Goal: Contribute content: Contribute content

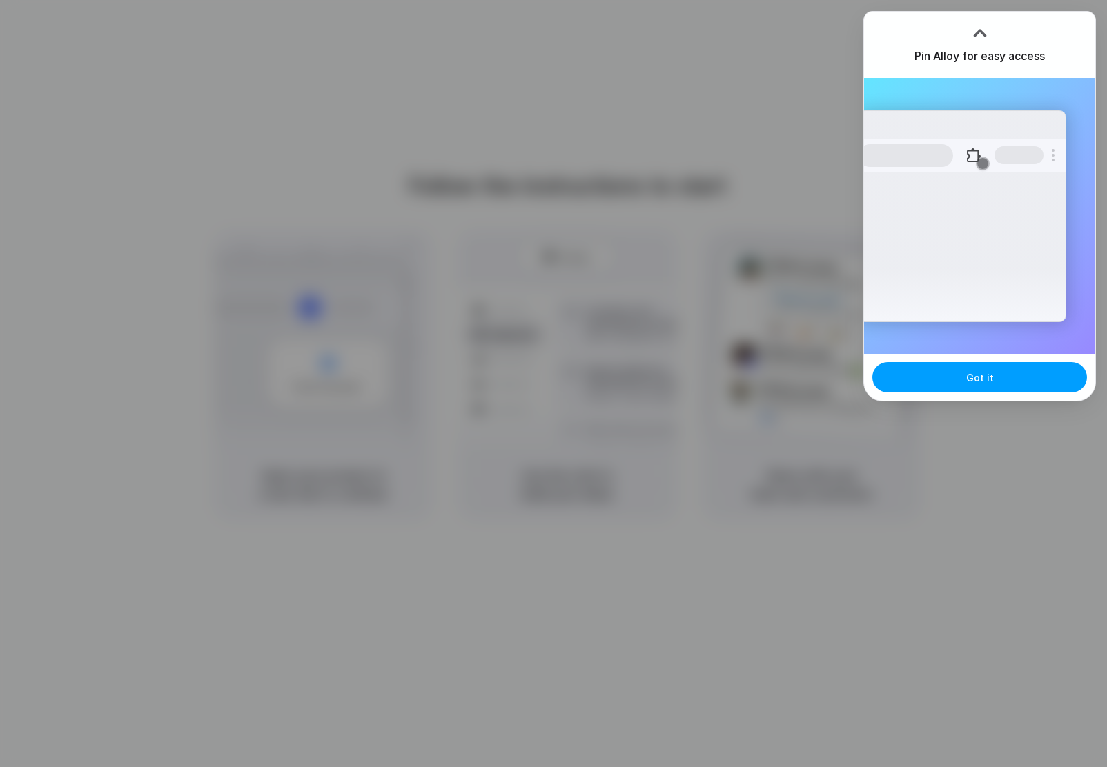
click at [1001, 391] on button "Got it" at bounding box center [979, 377] width 215 height 30
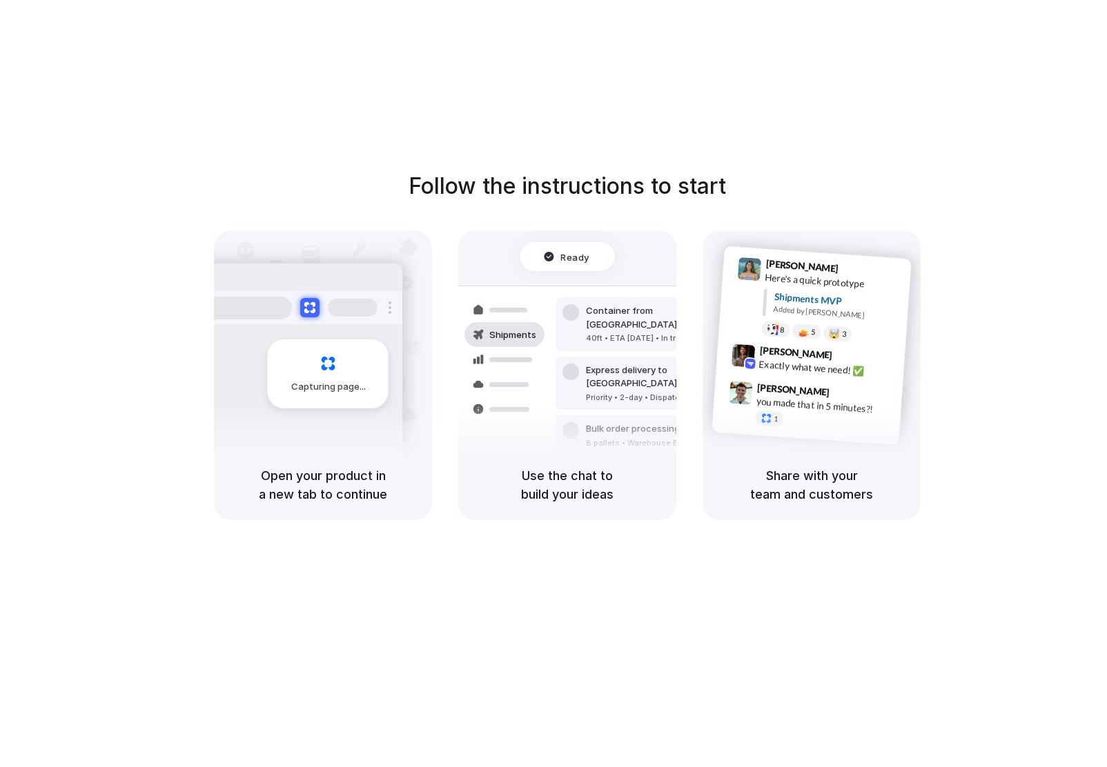
click at [1035, 382] on span "Got it" at bounding box center [1049, 378] width 28 height 14
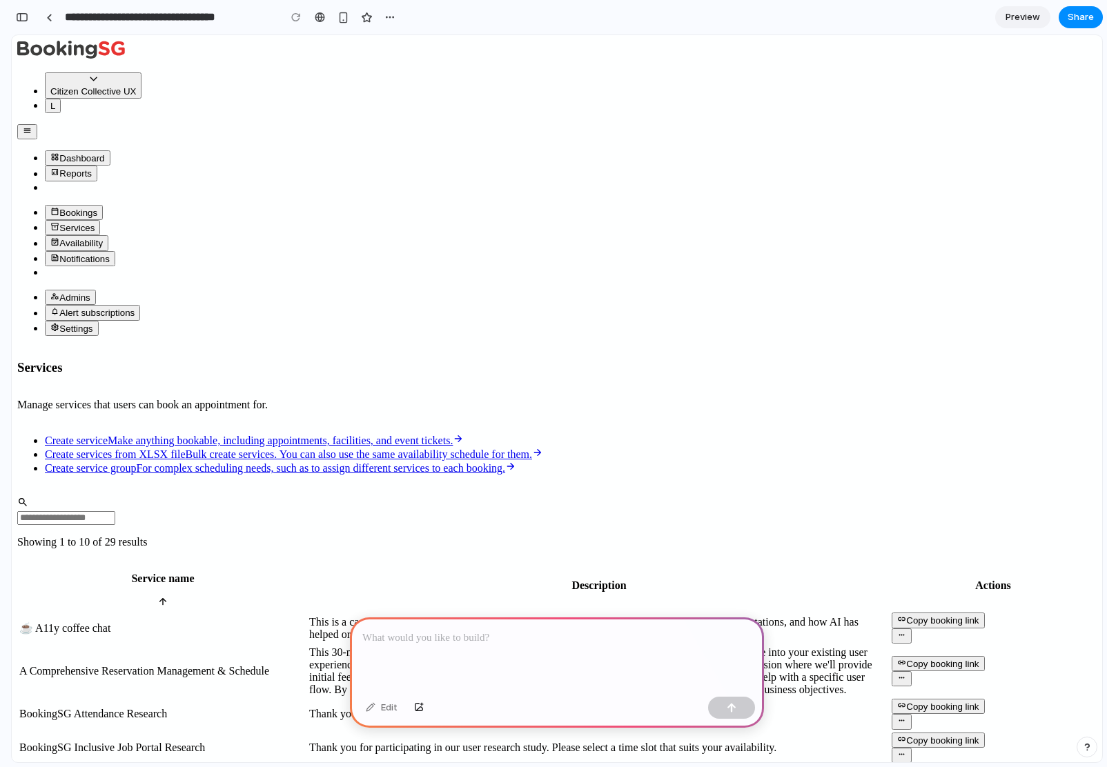
click at [293, 435] on span "Make anything bookable, including appointments, facilities, and event tickets." at bounding box center [280, 441] width 345 height 12
click at [57, 246] on icon "Sidebar" at bounding box center [55, 242] width 7 height 8
click at [59, 218] on span "Sidebar" at bounding box center [54, 213] width 9 height 10
click at [479, 653] on div at bounding box center [557, 655] width 414 height 74
click at [478, 642] on div at bounding box center [557, 655] width 414 height 74
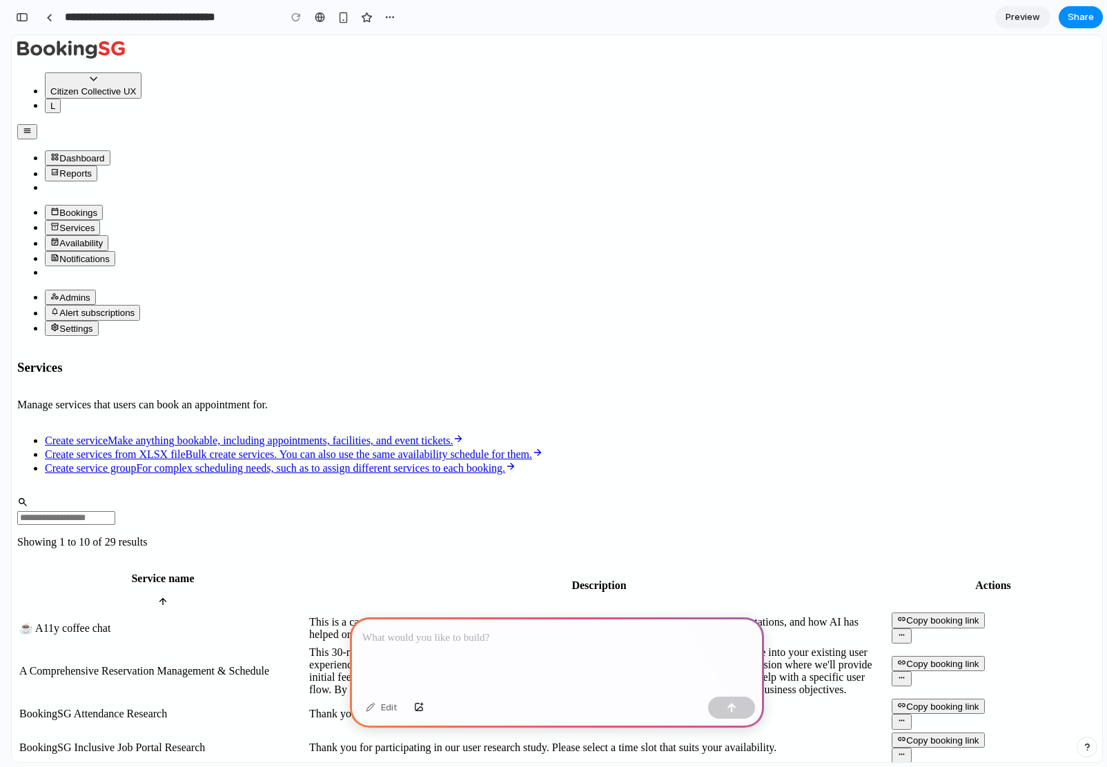
click at [478, 641] on div at bounding box center [557, 655] width 414 height 74
click at [1006, 15] on span "Preview" at bounding box center [1023, 17] width 35 height 14
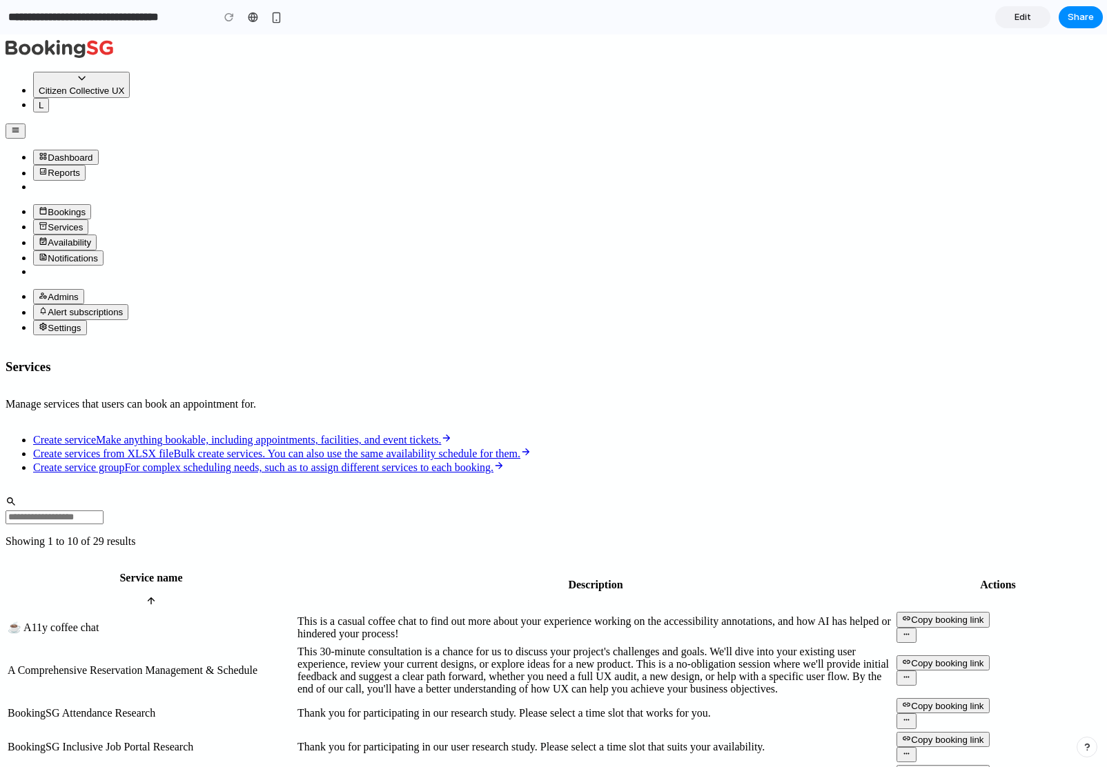
click at [1006, 15] on link "Edit" at bounding box center [1022, 17] width 55 height 22
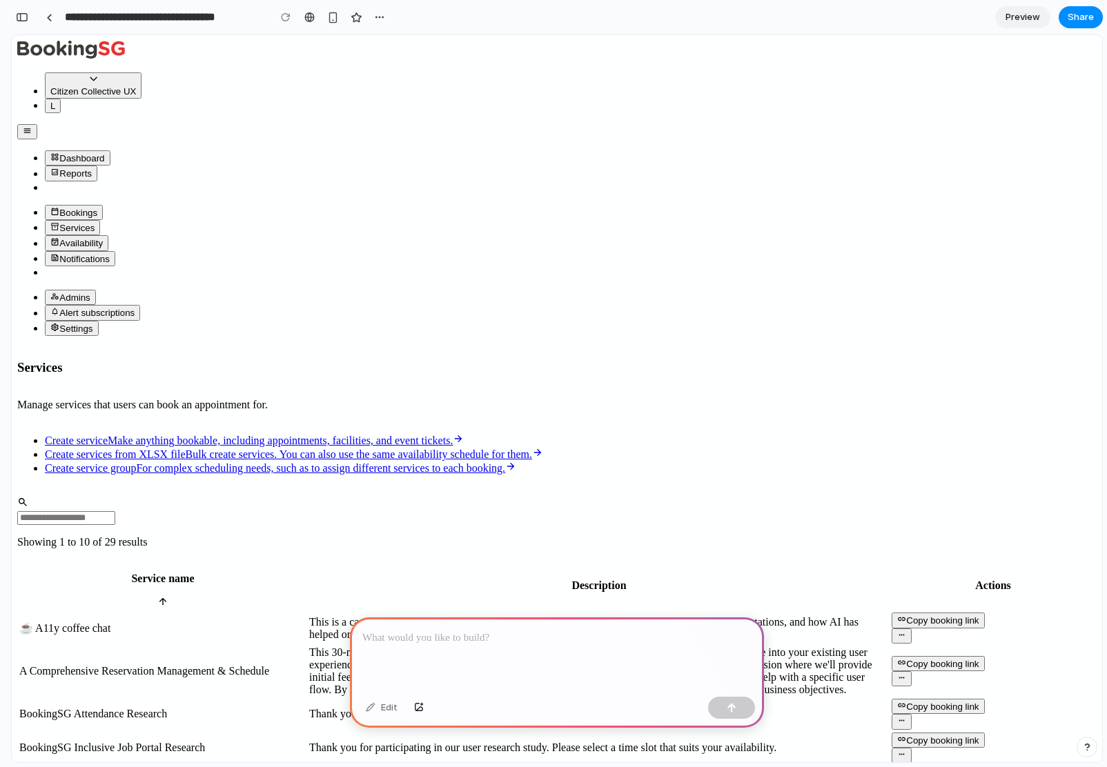
click at [1006, 15] on span "Preview" at bounding box center [1023, 17] width 35 height 14
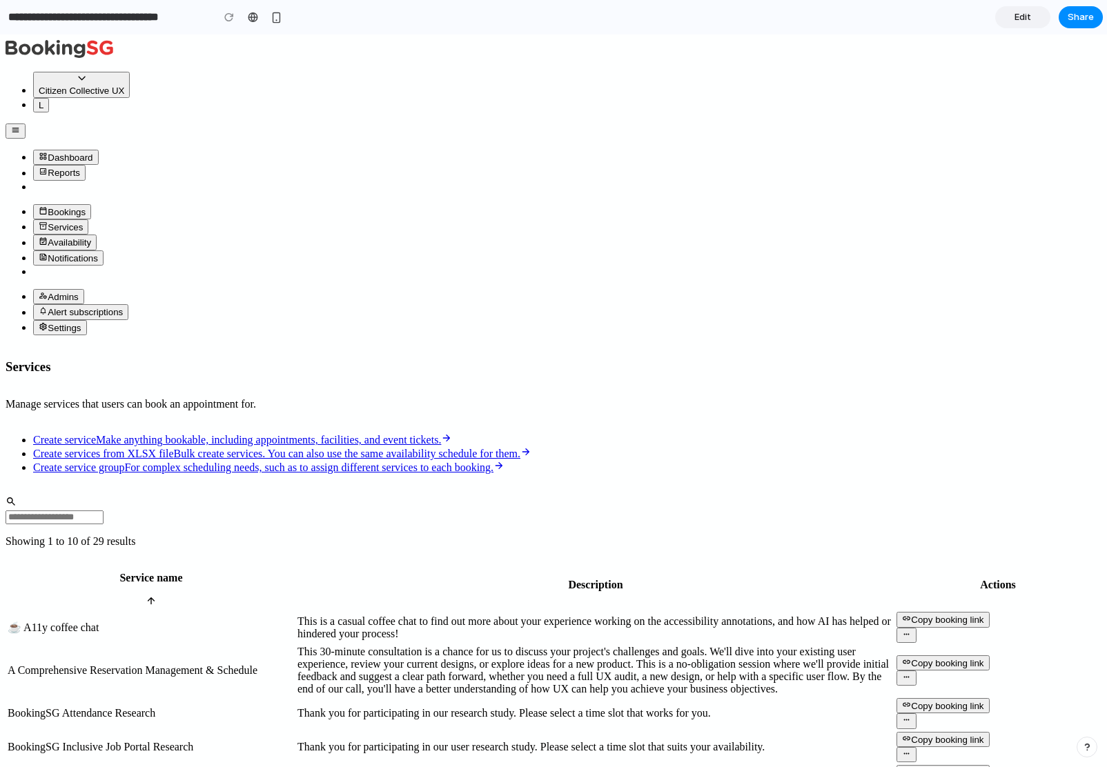
click at [1006, 15] on link "Edit" at bounding box center [1022, 17] width 55 height 22
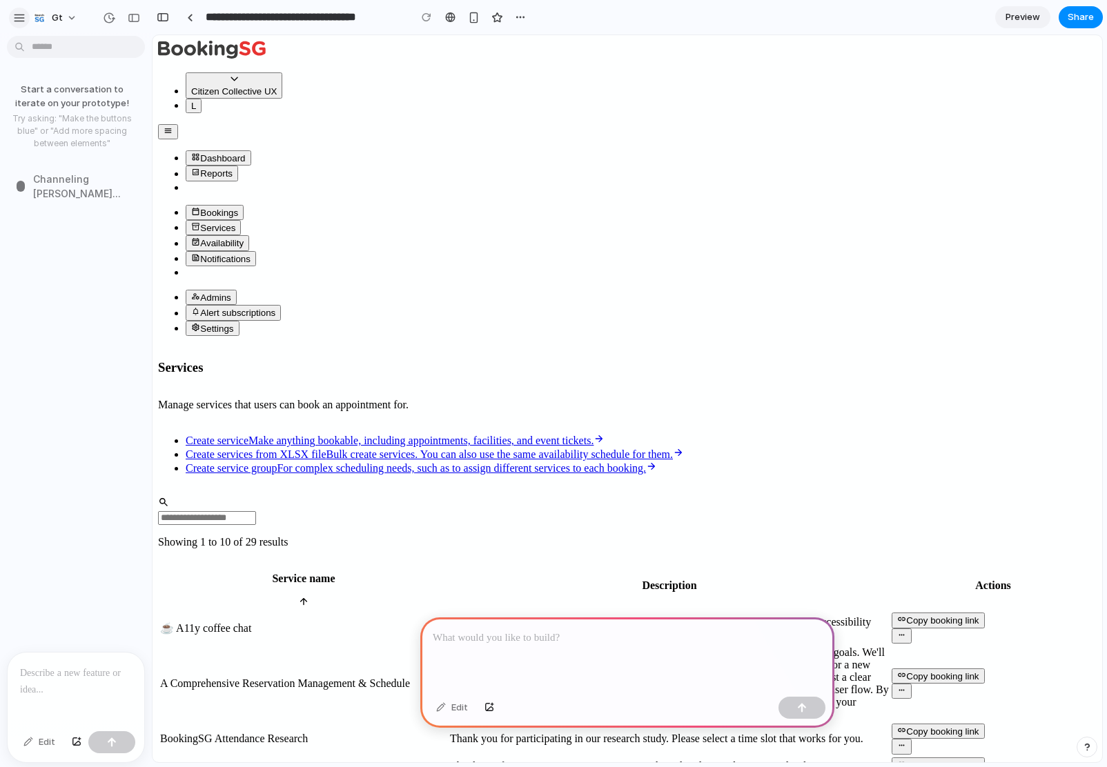
click at [21, 14] on div "button" at bounding box center [19, 18] width 12 height 12
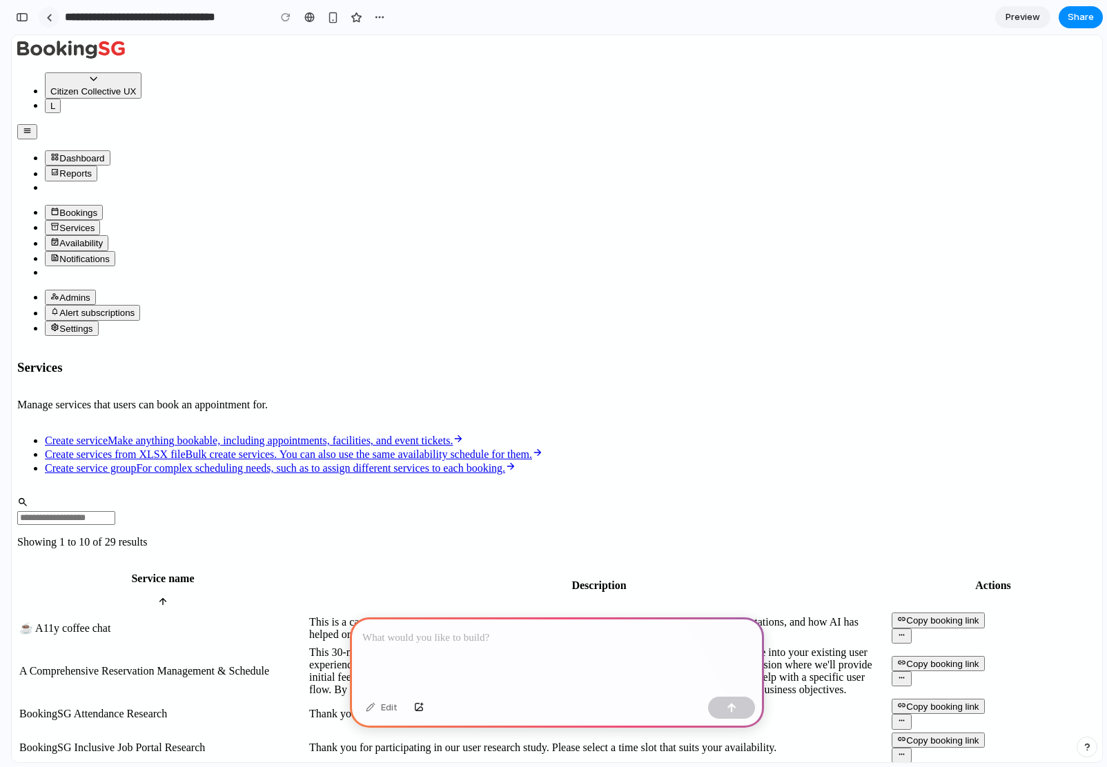
click at [51, 17] on div at bounding box center [49, 18] width 6 height 8
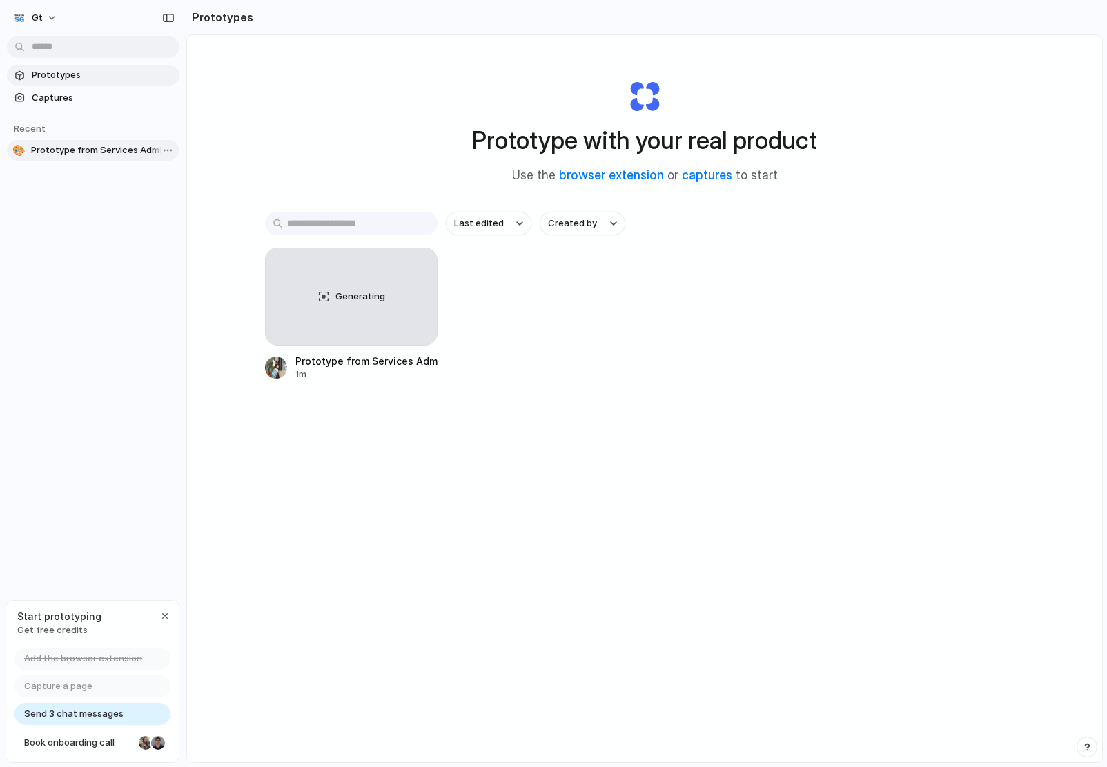
click at [68, 148] on span "Prototype from Services Admin Portal" at bounding box center [102, 151] width 143 height 14
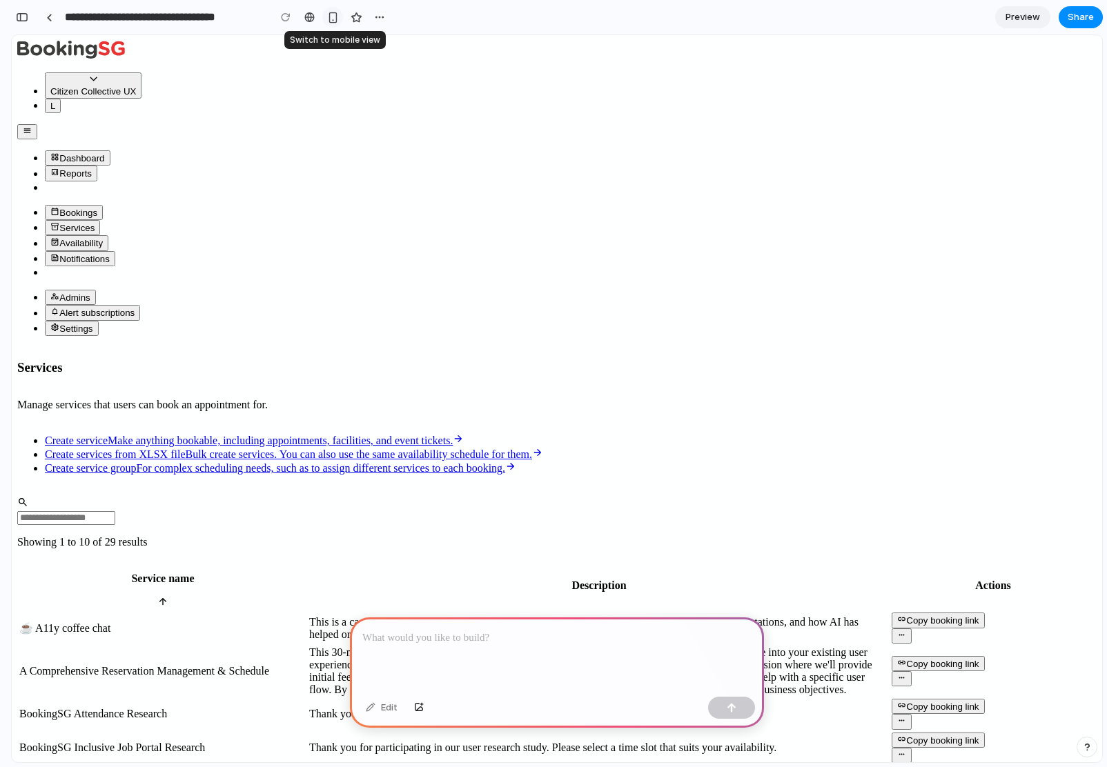
click at [331, 17] on div "button" at bounding box center [333, 18] width 12 height 12
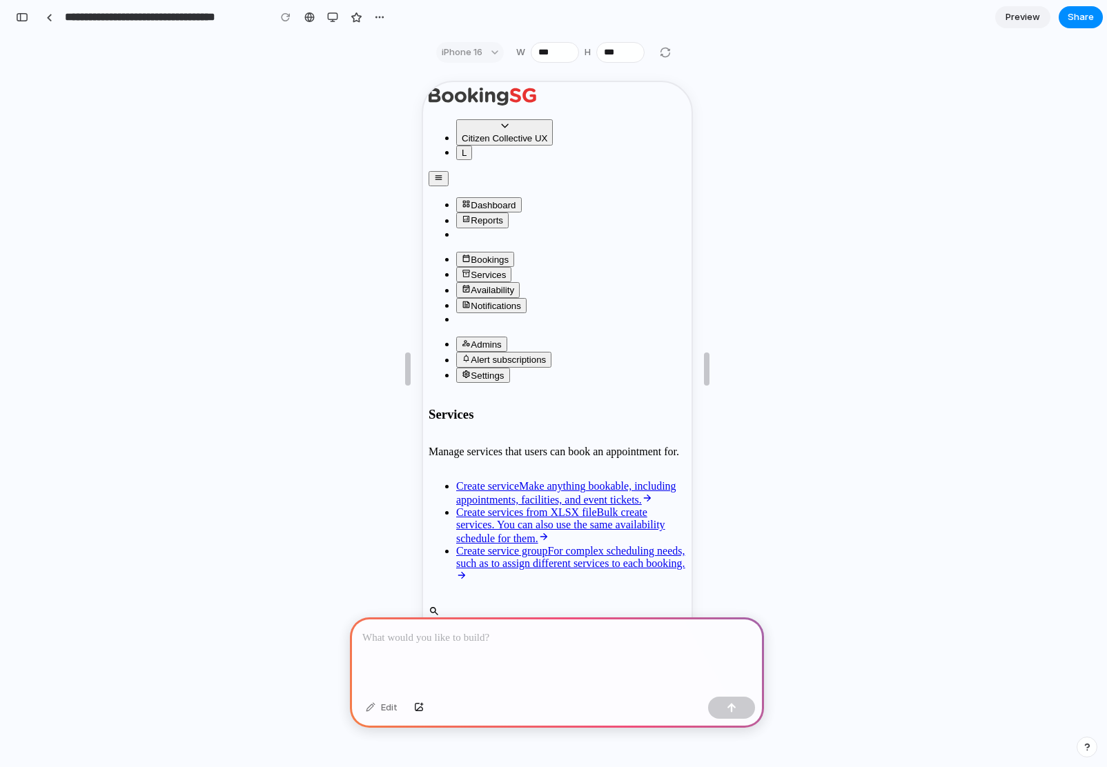
click at [477, 636] on p at bounding box center [556, 638] width 389 height 17
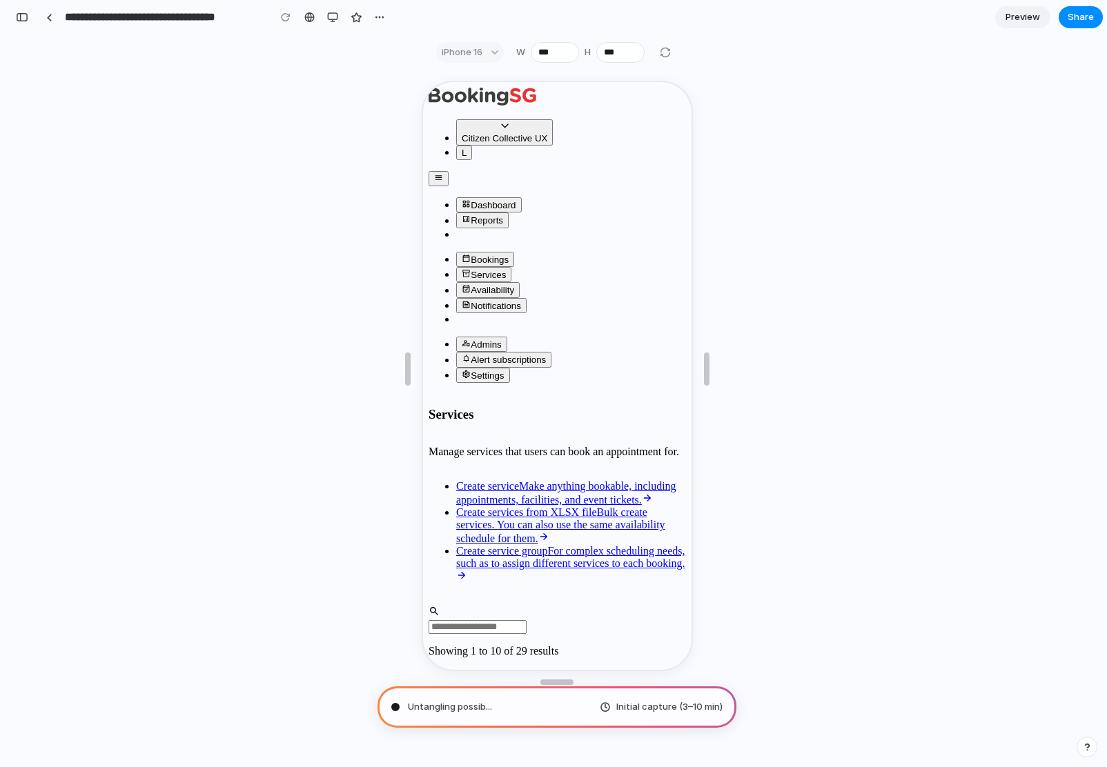
type input "**********"
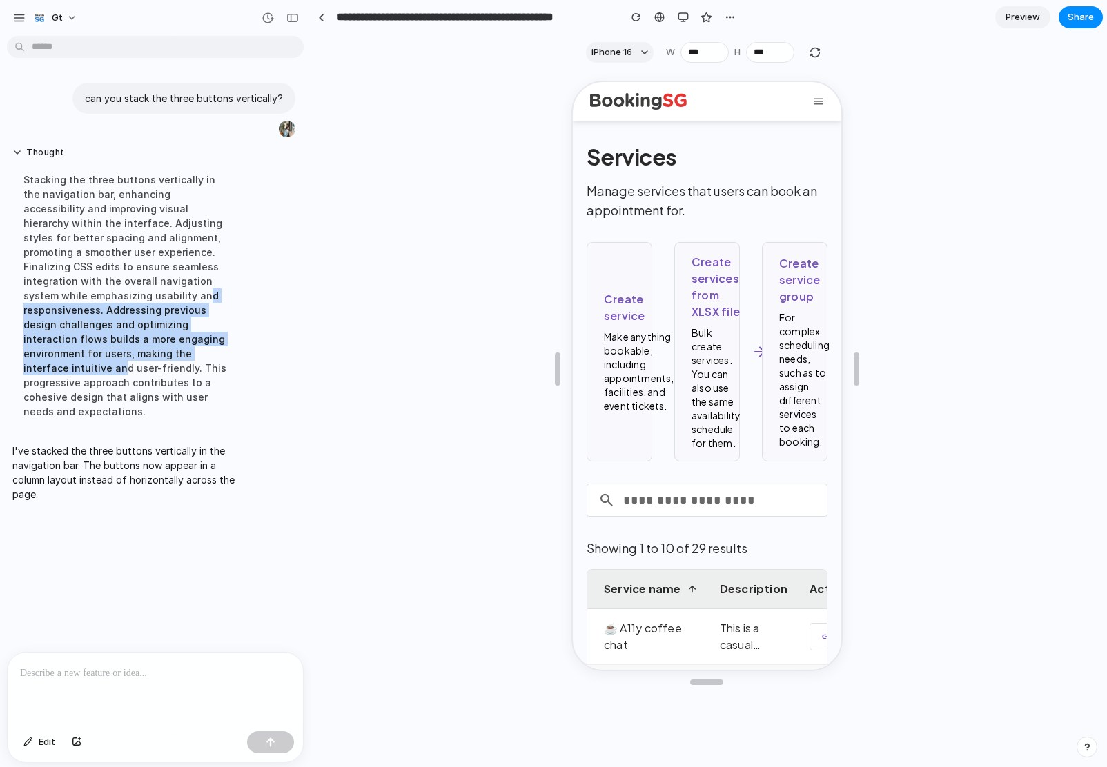
drag, startPoint x: 137, startPoint y: 292, endPoint x: 126, endPoint y: 363, distance: 71.9
click at [124, 363] on div "Stacking the three buttons vertically in the navigation bar, enhancing accessib…" at bounding box center [127, 295] width 231 height 263
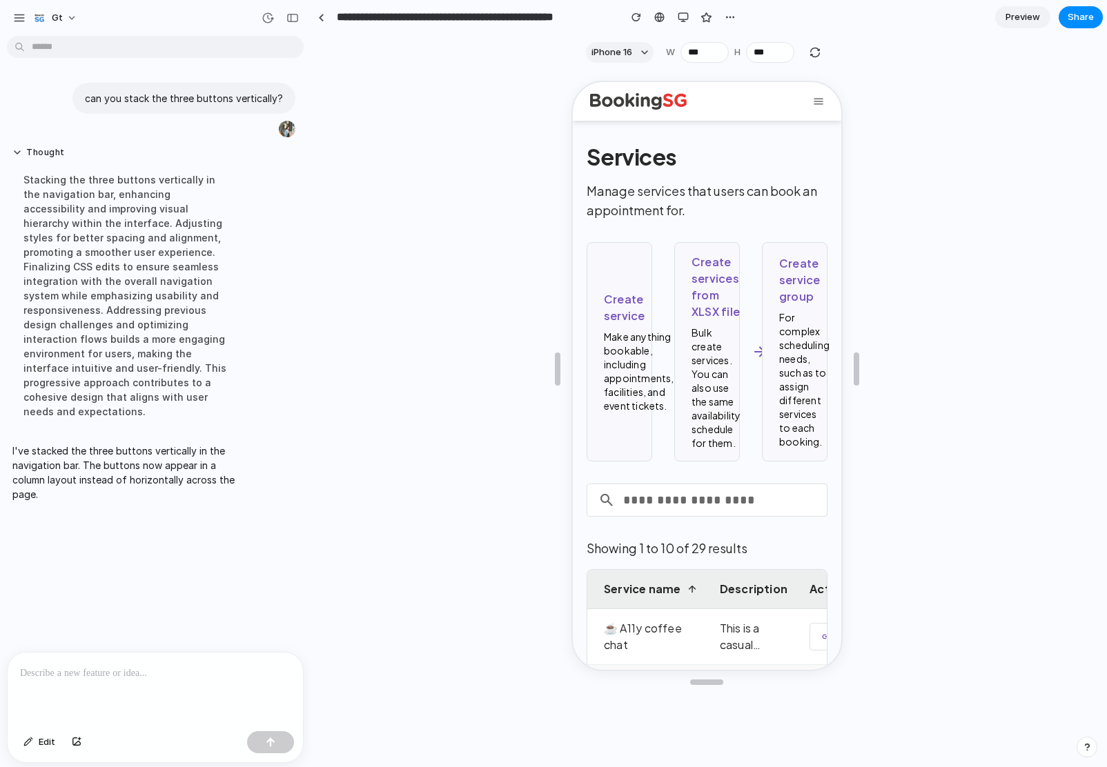
click at [126, 363] on div "Stacking the three buttons vertically in the navigation bar, enhancing accessib…" at bounding box center [127, 295] width 231 height 263
click at [815, 57] on div "button" at bounding box center [815, 52] width 12 height 12
type input "***"
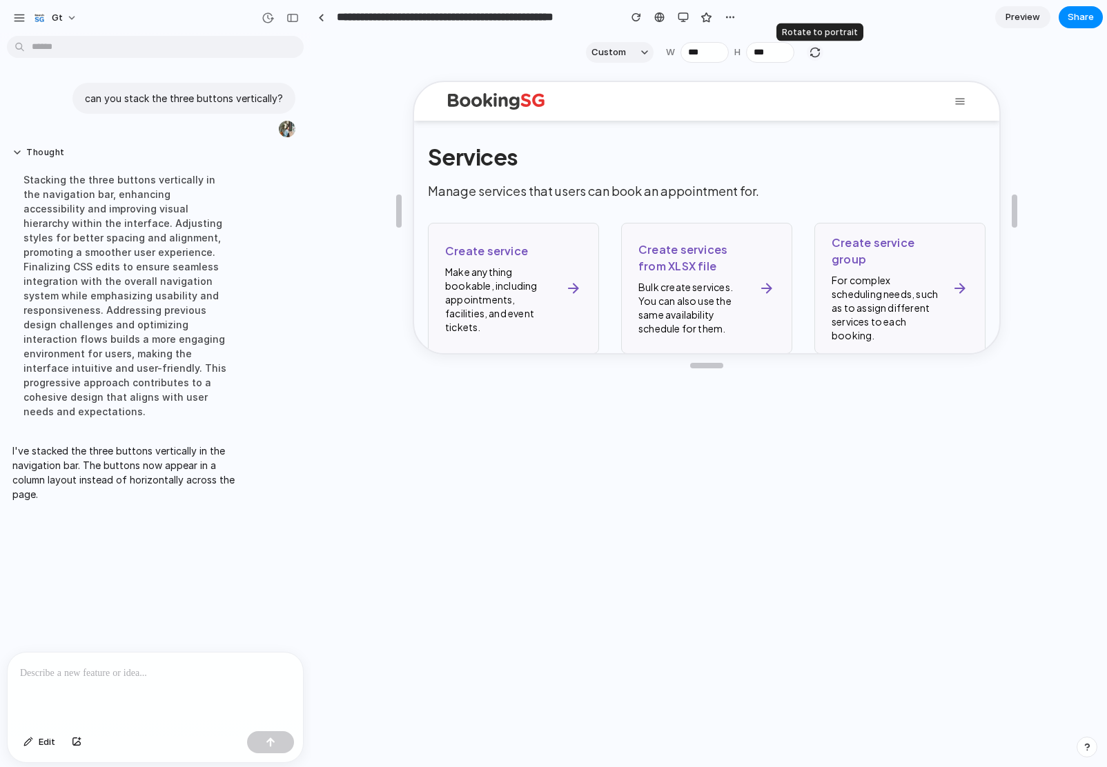
click at [815, 57] on div "button" at bounding box center [815, 52] width 12 height 12
type input "***"
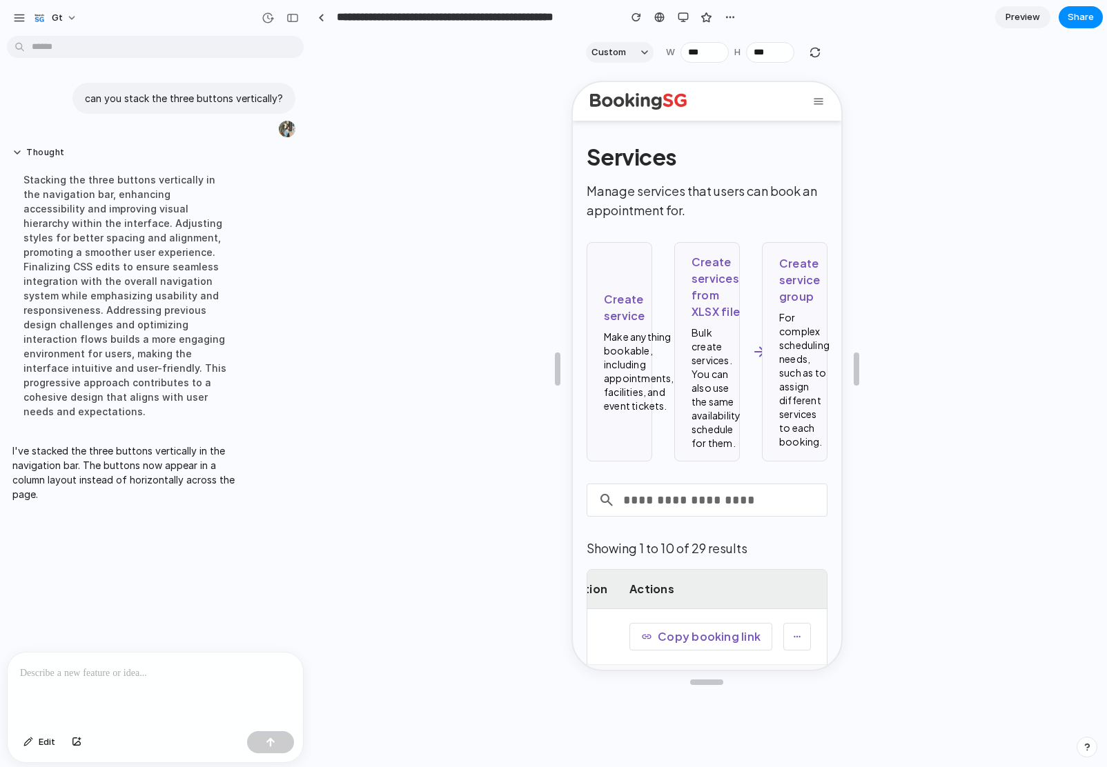
click at [135, 444] on p "I've stacked the three buttons vertically in the navigation bar. The buttons no…" at bounding box center [127, 473] width 231 height 58
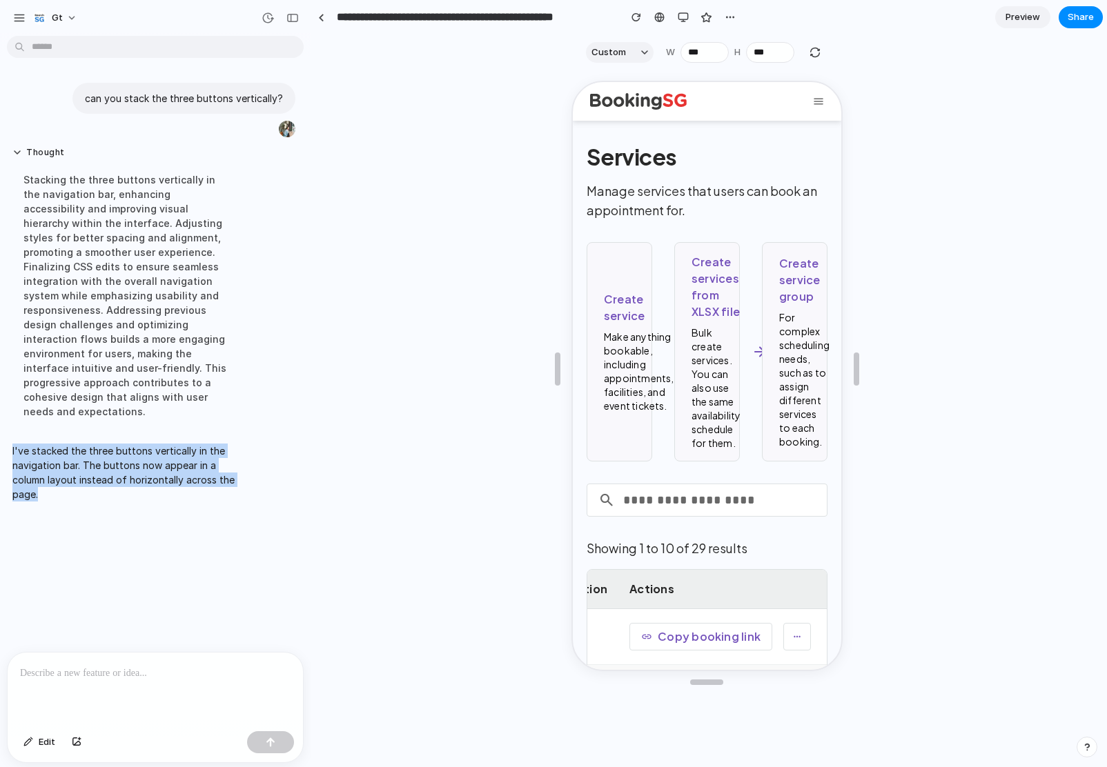
click at [135, 444] on p "I've stacked the three buttons vertically in the navigation bar. The buttons no…" at bounding box center [127, 473] width 231 height 58
click at [166, 444] on p "I've stacked the three buttons vertically in the navigation bar. The buttons no…" at bounding box center [127, 473] width 231 height 58
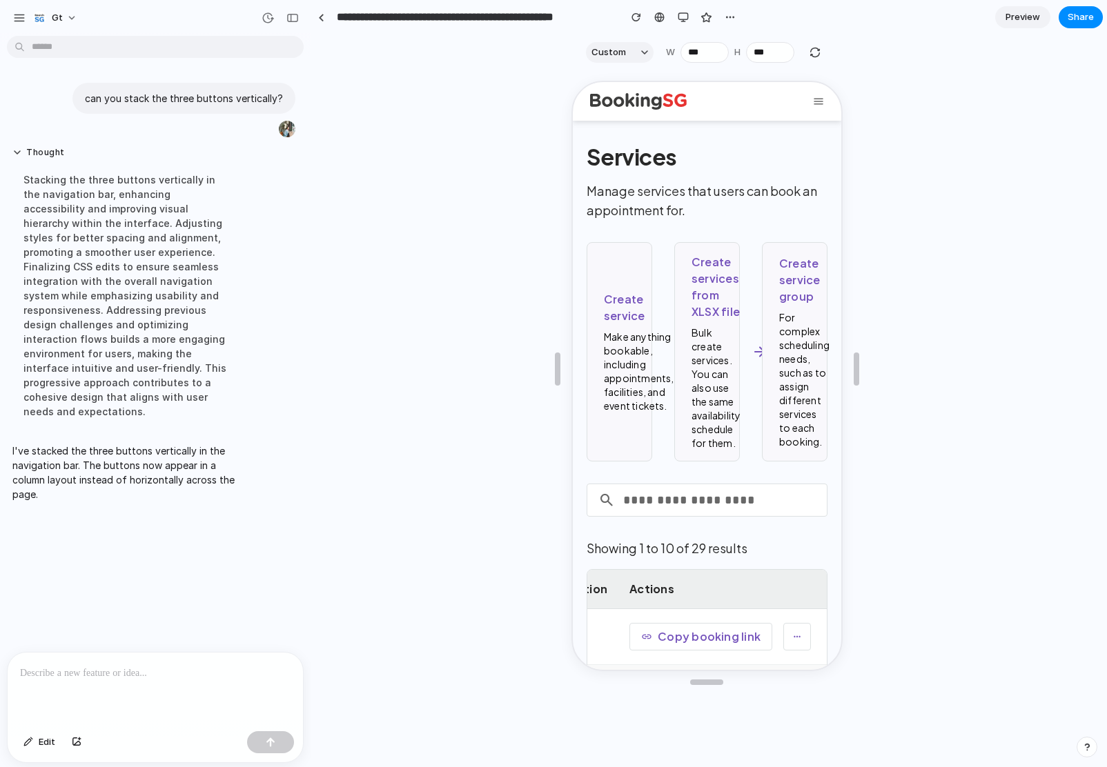
click at [817, 99] on icon "button" at bounding box center [817, 100] width 10 height 6
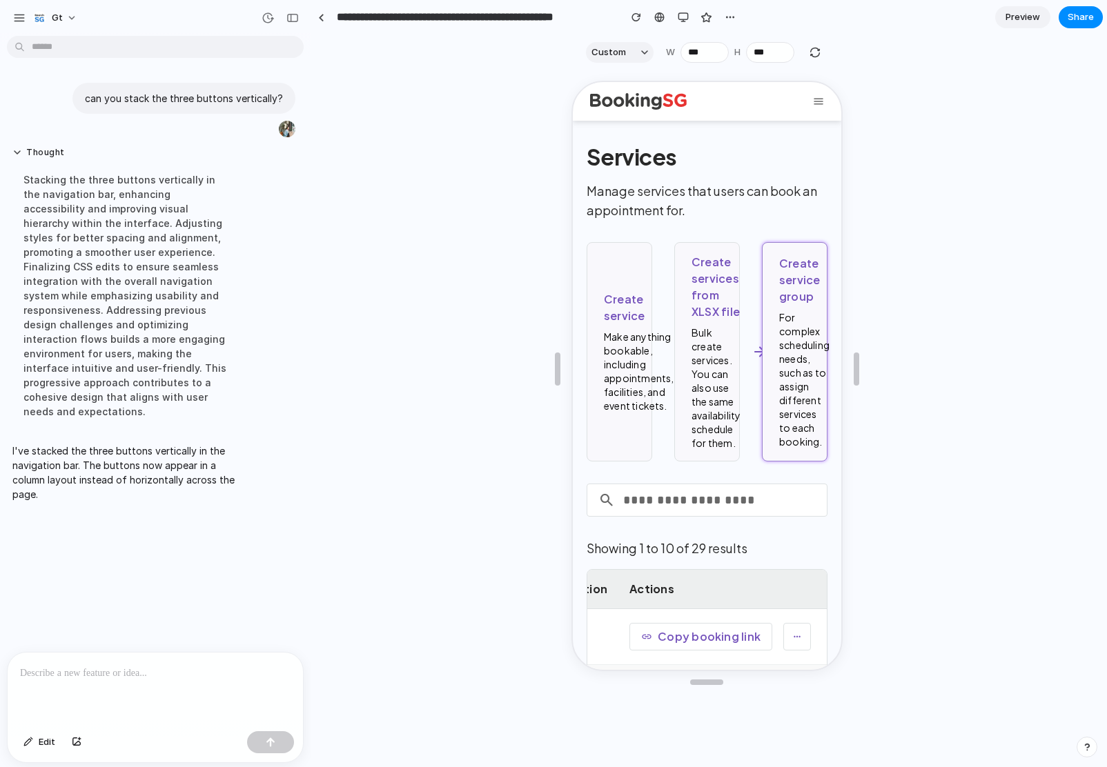
scroll to position [0, 21]
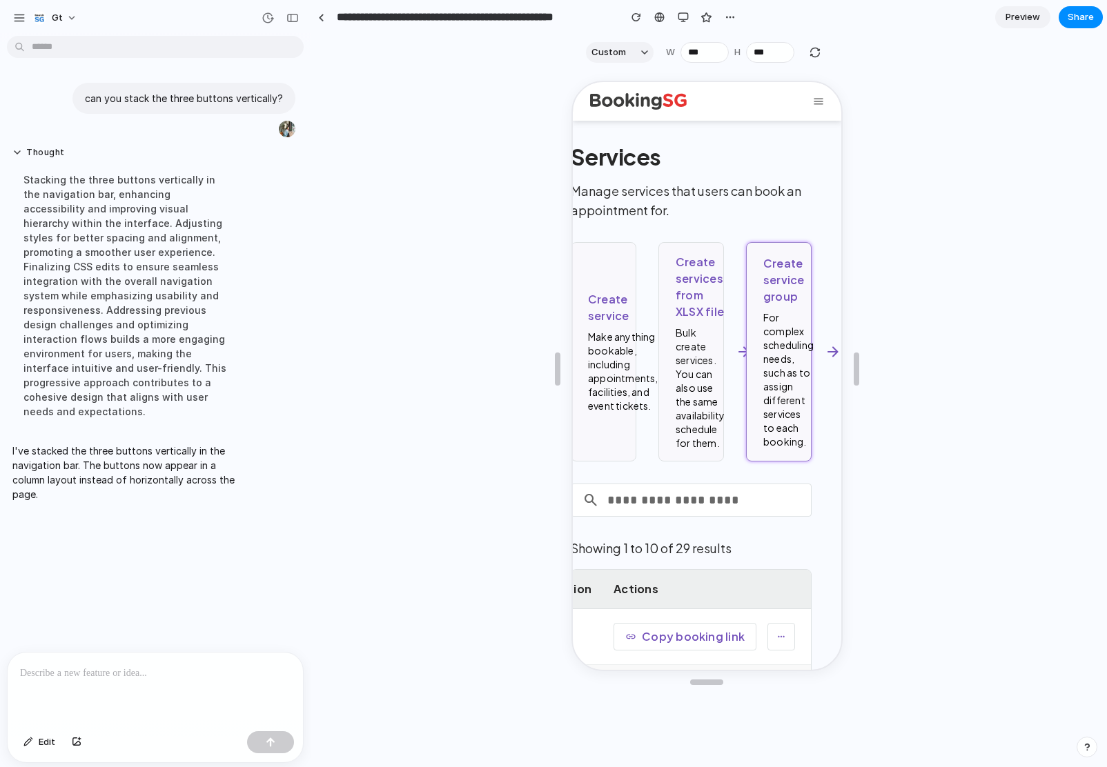
click at [823, 349] on icon at bounding box center [831, 350] width 17 height 17
click at [656, 342] on link "Create services from XLSX file Bulk create services. You can also use the same …" at bounding box center [689, 350] width 66 height 219
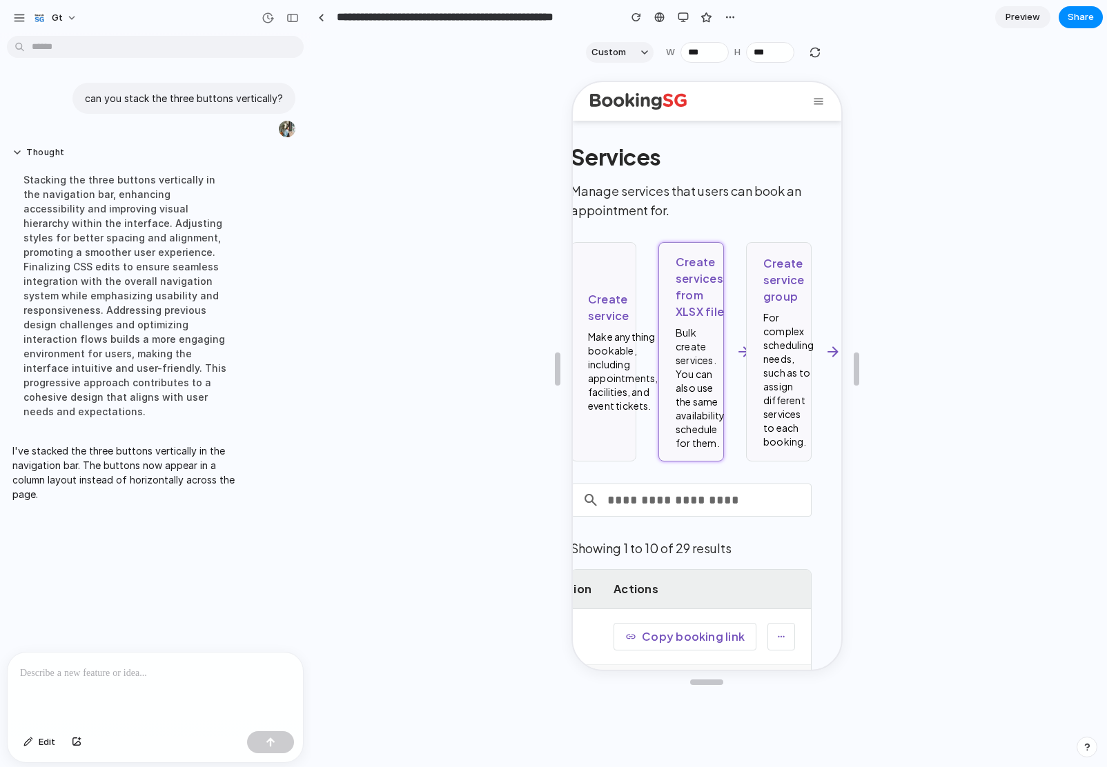
click at [656, 342] on link "Create services from XLSX file Bulk create services. You can also use the same …" at bounding box center [689, 350] width 66 height 219
